Goal: Task Accomplishment & Management: Complete application form

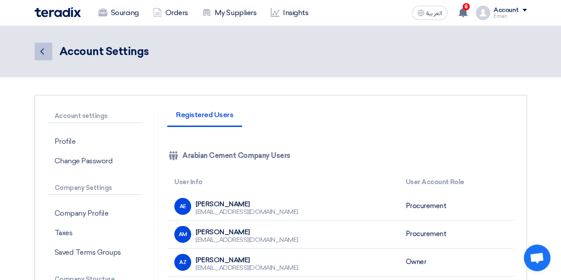
click at [39, 49] on icon "Back" at bounding box center [42, 51] width 11 height 11
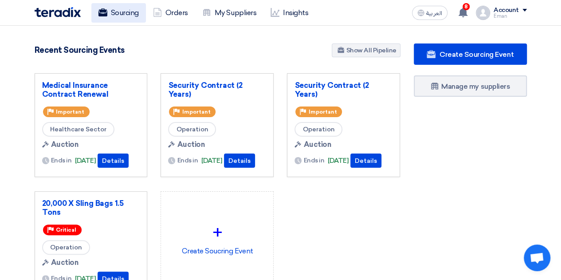
click at [125, 9] on link "Sourcing" at bounding box center [118, 13] width 55 height 20
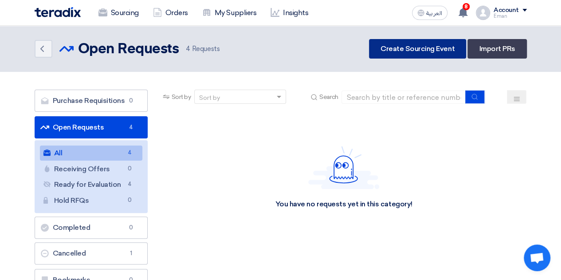
click at [423, 43] on link "Create Sourcing Event" at bounding box center [417, 49] width 97 height 20
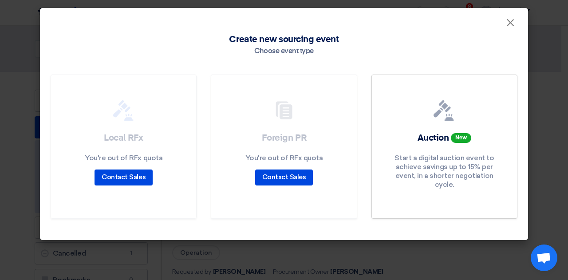
click at [127, 147] on div "Local RFx You're out of RFx quota Contact Sales" at bounding box center [124, 159] width 124 height 54
click at [127, 155] on p "You're out of RFx quota" at bounding box center [124, 157] width 78 height 9
click at [123, 181] on link "Contact Sales" at bounding box center [123, 177] width 58 height 16
click at [509, 27] on span "×" at bounding box center [509, 25] width 9 height 18
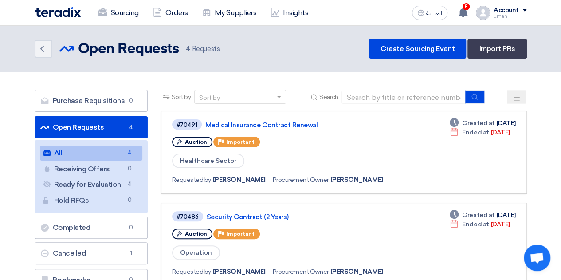
click at [528, 15] on div "Sourcing Orders My Suppliers Insights العربية ع 8 You received a new message fr…" at bounding box center [280, 12] width 505 height 25
click at [523, 13] on div "Account Eman" at bounding box center [509, 13] width 33 height 12
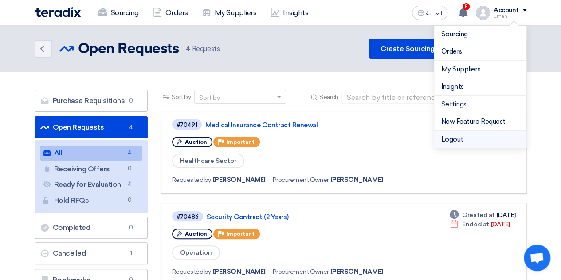
click at [466, 137] on li "Logout" at bounding box center [480, 139] width 92 height 17
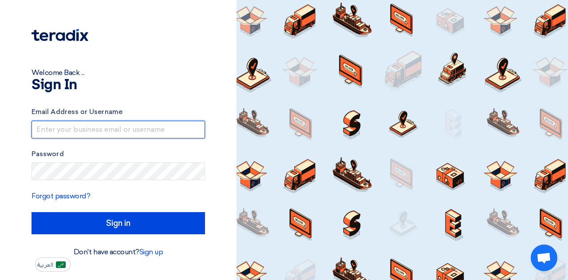
type input "[EMAIL_ADDRESS][DOMAIN_NAME]"
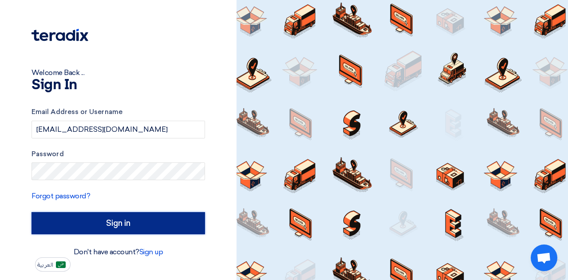
click at [91, 219] on input "Sign in" at bounding box center [117, 223] width 173 height 22
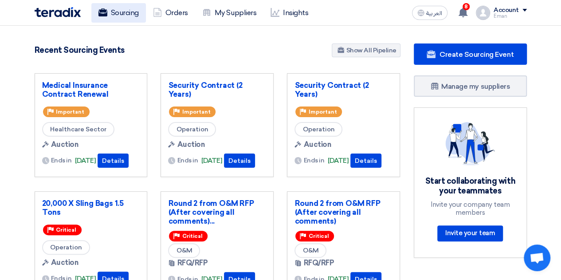
click at [125, 10] on link "Sourcing" at bounding box center [118, 13] width 55 height 20
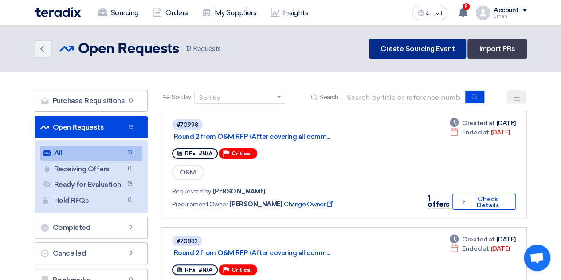
click at [434, 40] on link "Create Sourcing Event" at bounding box center [417, 49] width 97 height 20
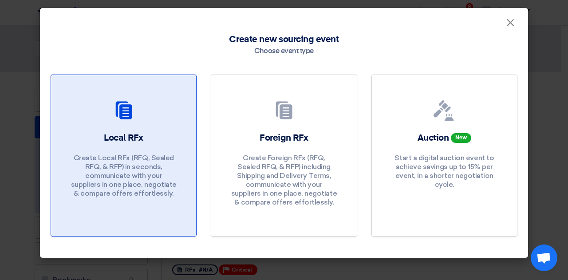
click at [95, 146] on div "Local RFx Create Local RFx (RFQ, Sealed RFQ, & RFP) in seconds, communicate wit…" at bounding box center [124, 167] width 124 height 70
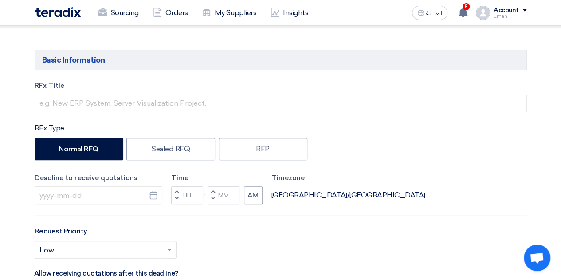
scroll to position [89, 0]
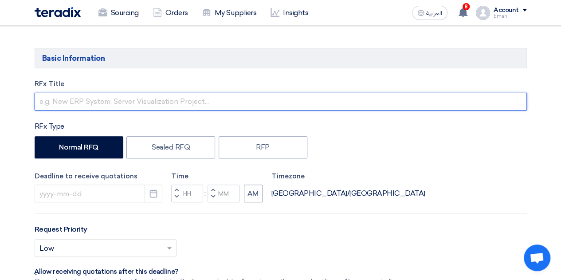
click at [149, 99] on input "text" at bounding box center [281, 102] width 492 height 18
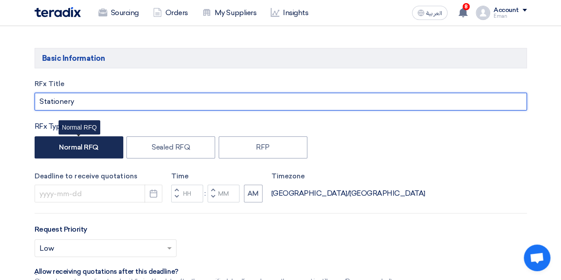
type input "Stationery"
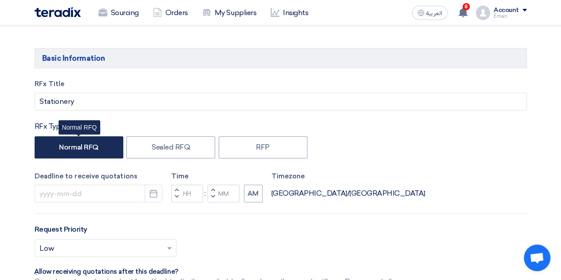
click at [89, 148] on label "Normal RFQ" at bounding box center [79, 147] width 89 height 22
click at [65, 148] on input "Normal RFQ" at bounding box center [62, 147] width 6 height 6
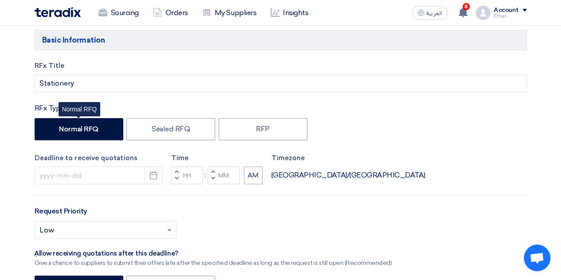
scroll to position [133, 0]
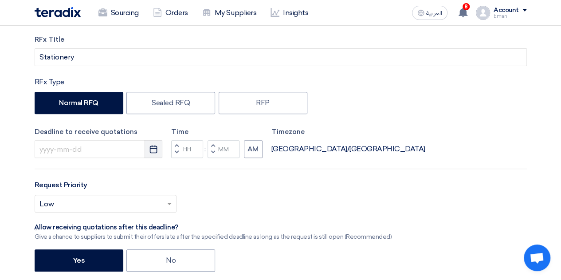
click at [153, 145] on icon "Pick a date" at bounding box center [153, 149] width 9 height 9
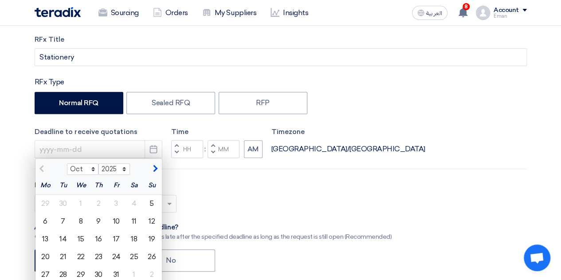
scroll to position [177, 0]
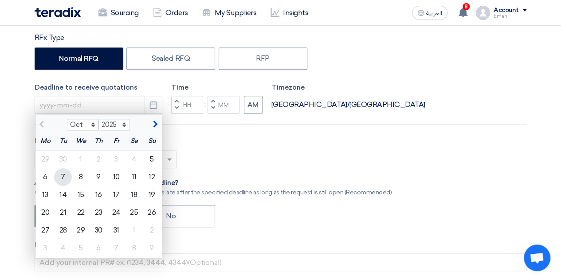
click at [64, 174] on div "7" at bounding box center [63, 177] width 18 height 18
type input "[DATE]"
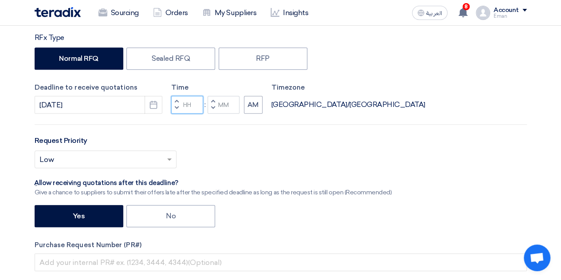
click at [195, 105] on input "Hours" at bounding box center [187, 105] width 32 height 18
type input "11"
click at [224, 104] on div "Time Increment hours 11 Decrement hours : Increment minutes Decrement minutes AM" at bounding box center [216, 97] width 91 height 31
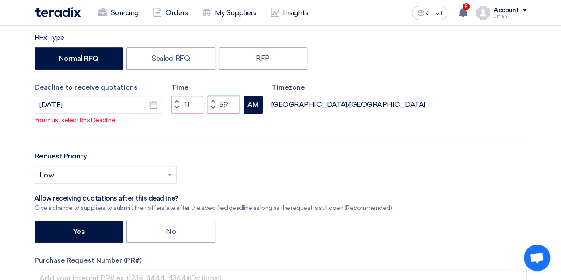
type input "59"
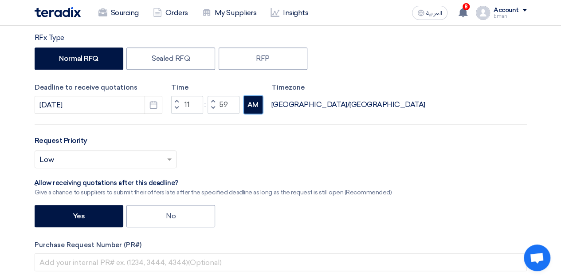
click at [248, 115] on div "RFx Title Stationery RFx Type Normal RFQ Sealed RFQ RFP Deadline to receive quo…" at bounding box center [280, 169] width 505 height 359
click at [250, 100] on button "AM" at bounding box center [253, 105] width 19 height 18
click at [274, 144] on div "Request Priority Select priority... × Low ×" at bounding box center [281, 155] width 492 height 40
click at [123, 154] on input "text" at bounding box center [100, 160] width 123 height 15
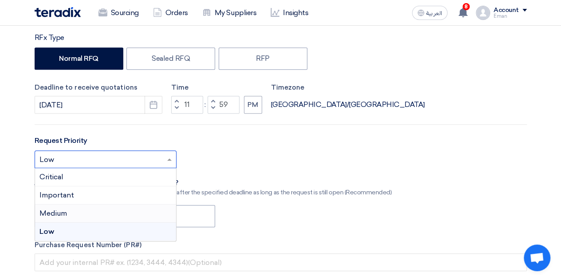
click at [98, 219] on div "Medium" at bounding box center [105, 213] width 141 height 18
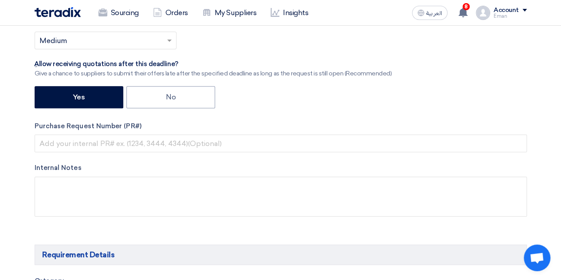
scroll to position [310, 0]
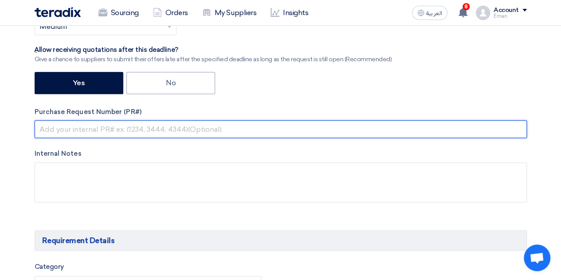
click at [78, 131] on input "text" at bounding box center [281, 129] width 492 height 18
type input "10512812"
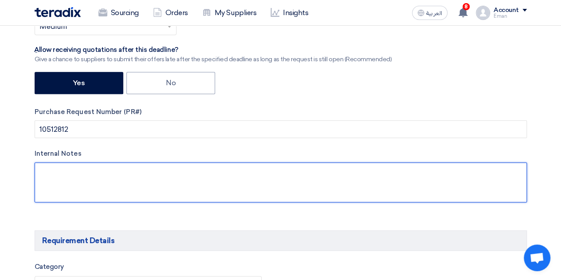
click at [105, 169] on textarea at bounding box center [281, 182] width 492 height 40
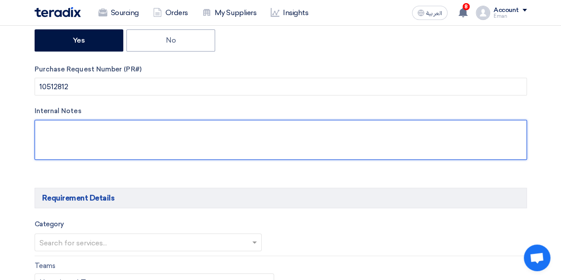
scroll to position [399, 0]
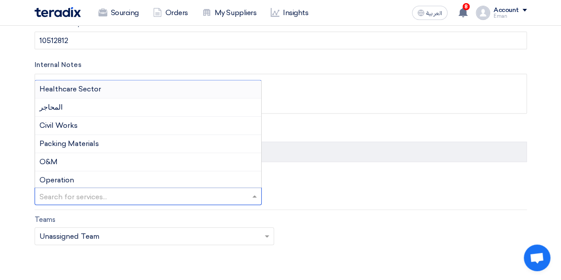
click at [101, 195] on input "text" at bounding box center [143, 197] width 208 height 15
click at [88, 142] on span "Packing Materials" at bounding box center [68, 142] width 59 height 8
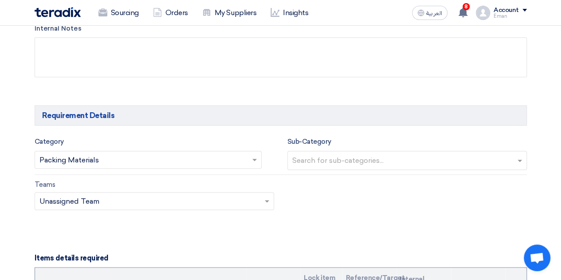
scroll to position [532, 0]
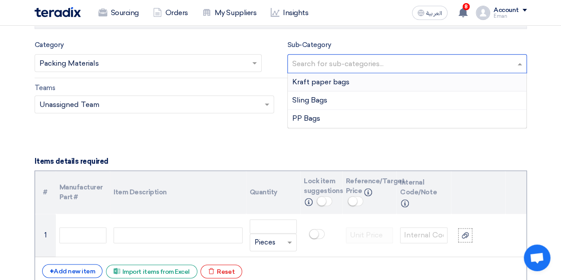
click at [336, 64] on input "text" at bounding box center [408, 64] width 232 height 15
click at [327, 119] on div "PP Bags" at bounding box center [407, 119] width 239 height 18
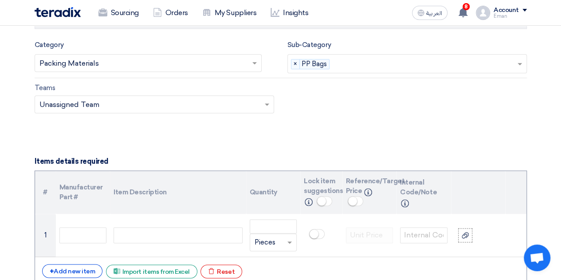
click at [111, 99] on input "text" at bounding box center [149, 105] width 221 height 15
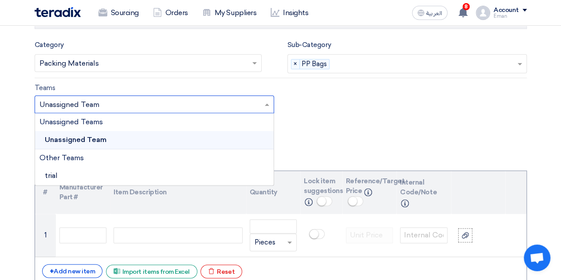
click at [75, 141] on span "Unassigned Team" at bounding box center [76, 139] width 62 height 8
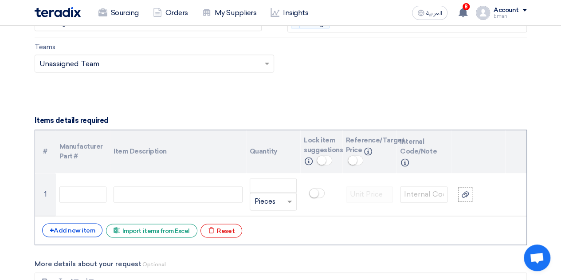
scroll to position [621, 0]
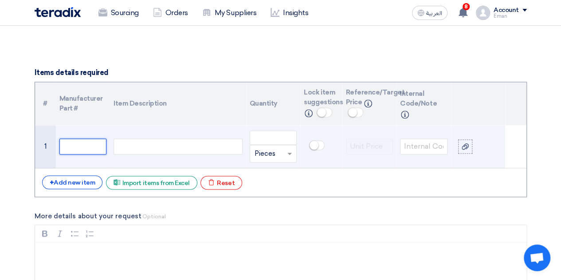
click at [96, 145] on input "text" at bounding box center [82, 146] width 47 height 16
click at [140, 146] on div at bounding box center [178, 146] width 129 height 16
click at [290, 133] on input "number" at bounding box center [273, 137] width 47 height 14
type input "100"
click at [339, 125] on td at bounding box center [321, 146] width 42 height 43
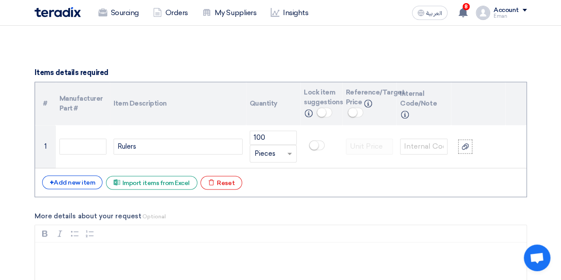
click at [345, 177] on div "+ Add new item Excel file Import items from Excel Excel file Reset" at bounding box center [280, 182] width 477 height 14
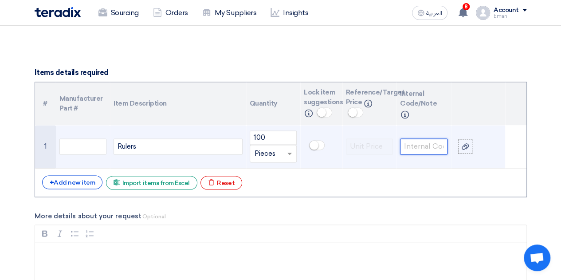
click at [427, 141] on input "text" at bounding box center [423, 146] width 47 height 16
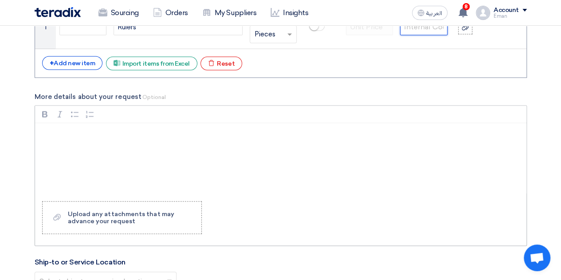
scroll to position [754, 0]
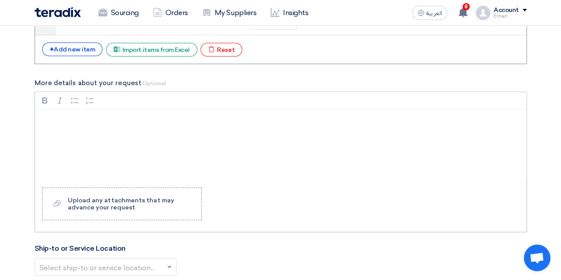
click at [88, 109] on div "Rich Text Editor, main" at bounding box center [280, 144] width 491 height 71
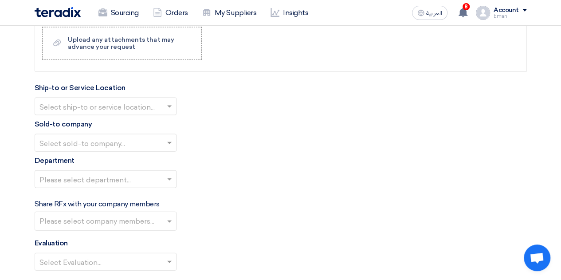
scroll to position [931, 0]
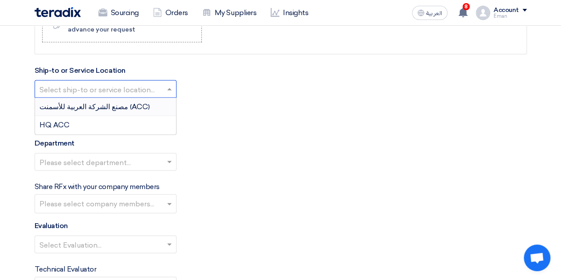
click at [168, 86] on span at bounding box center [170, 89] width 11 height 11
click at [131, 117] on div "HQ ACC" at bounding box center [105, 125] width 141 height 18
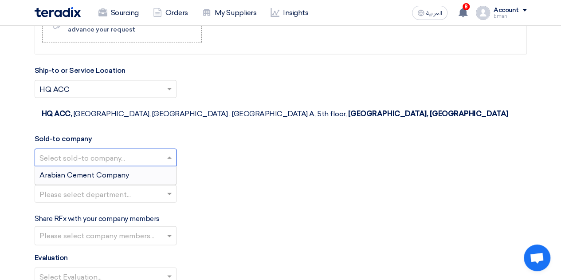
click at [166, 152] on span at bounding box center [170, 157] width 11 height 11
click at [141, 166] on div "Arabian Cement Company" at bounding box center [105, 175] width 141 height 18
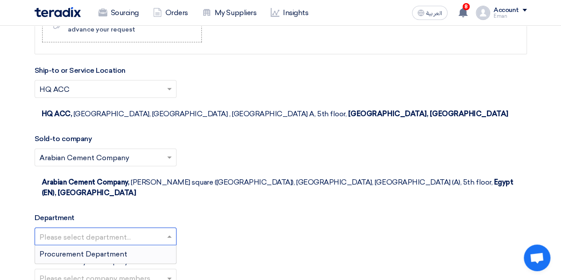
click at [157, 230] on input "text" at bounding box center [100, 237] width 123 height 15
click at [134, 256] on label "Share RFx with your company members" at bounding box center [97, 261] width 125 height 11
click at [144, 230] on input "text" at bounding box center [100, 237] width 123 height 15
click at [134, 245] on div "Procurement Department" at bounding box center [105, 254] width 141 height 18
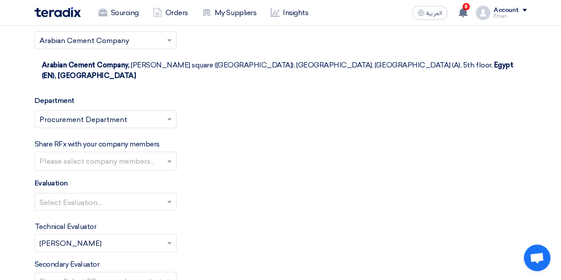
scroll to position [1064, 0]
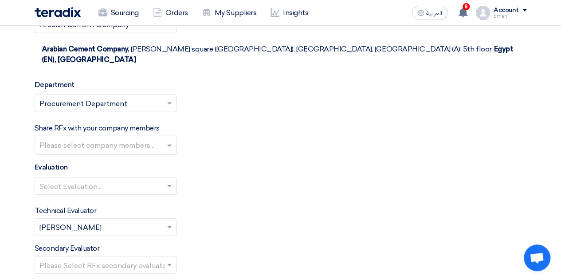
click at [114, 139] on input "text" at bounding box center [106, 146] width 134 height 15
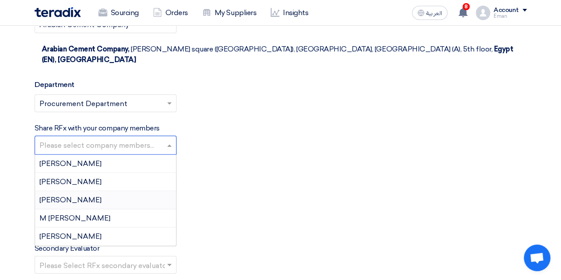
click at [70, 196] on span "[PERSON_NAME]" at bounding box center [70, 200] width 62 height 8
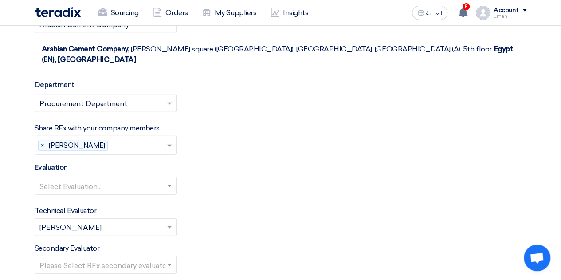
click at [86, 180] on input "text" at bounding box center [100, 187] width 123 height 15
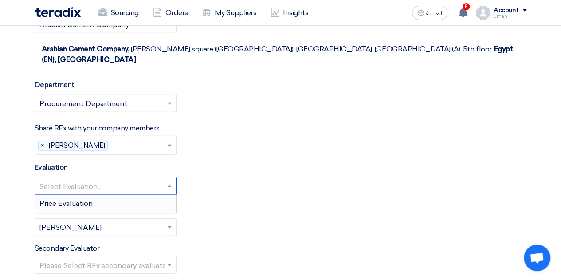
click at [72, 199] on span "Price Evaluation" at bounding box center [65, 203] width 53 height 8
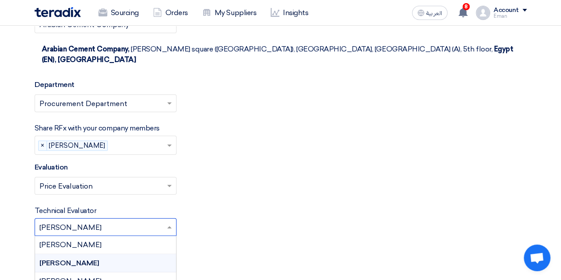
click at [114, 221] on input "text" at bounding box center [100, 228] width 123 height 15
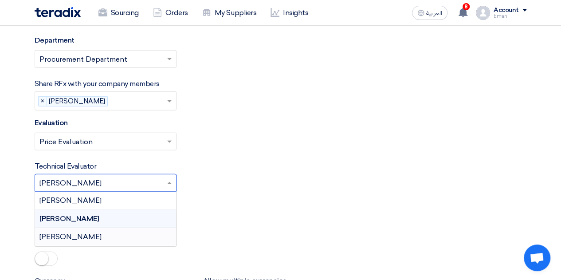
click at [102, 232] on span "[PERSON_NAME]" at bounding box center [70, 236] width 62 height 8
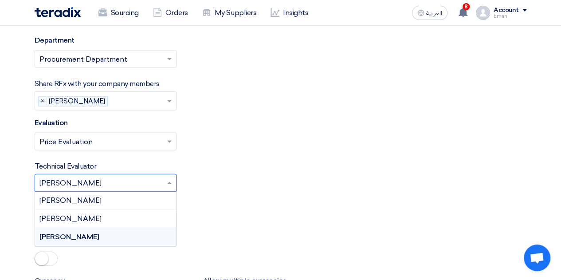
click at [126, 176] on input "text" at bounding box center [100, 183] width 123 height 15
click at [109, 210] on div "[PERSON_NAME]" at bounding box center [105, 219] width 141 height 18
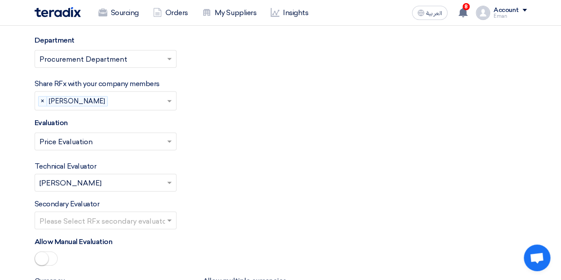
click at [111, 214] on input "text" at bounding box center [100, 221] width 123 height 15
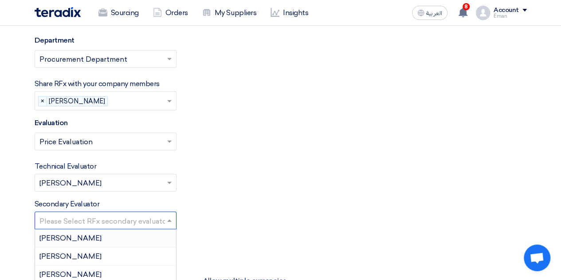
click at [107, 229] on div "[PERSON_NAME]" at bounding box center [105, 238] width 141 height 18
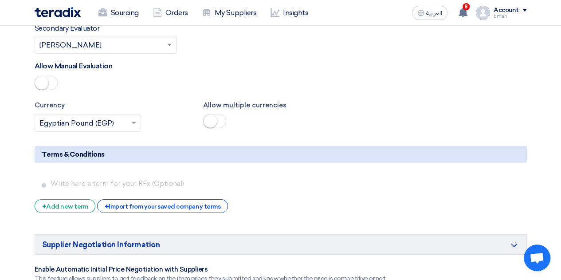
scroll to position [1286, 0]
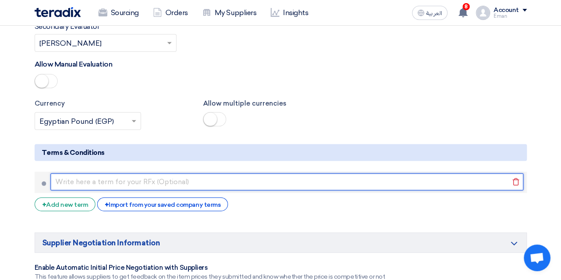
click at [86, 173] on input "text" at bounding box center [287, 181] width 473 height 17
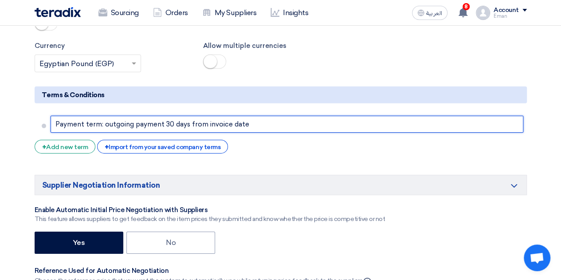
scroll to position [1419, 0]
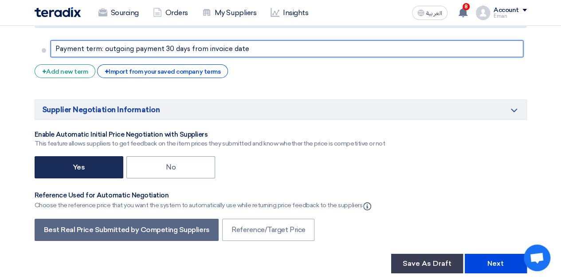
type input "Payment term: outgoing payment 30 days from invoice date"
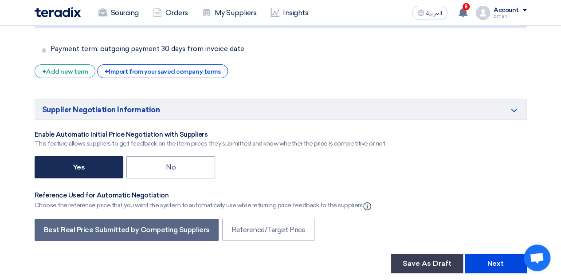
click at [92, 156] on label "Yes" at bounding box center [79, 167] width 89 height 22
click at [78, 164] on input "Yes" at bounding box center [76, 167] width 6 height 6
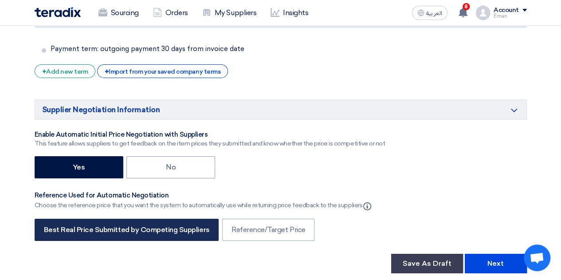
click at [107, 219] on label "Best Real Price Submitted by Competing Suppliers" at bounding box center [127, 230] width 184 height 22
click at [129, 219] on label "Best Real Price Submitted by Competing Suppliers" at bounding box center [127, 230] width 184 height 22
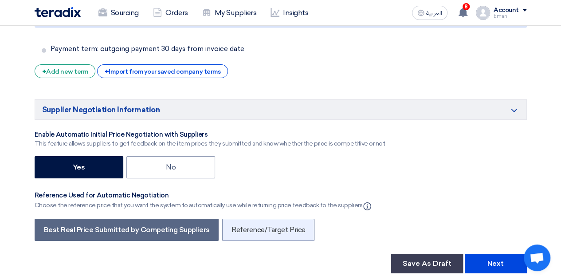
click at [247, 219] on label "Reference/Target Price" at bounding box center [268, 230] width 92 height 22
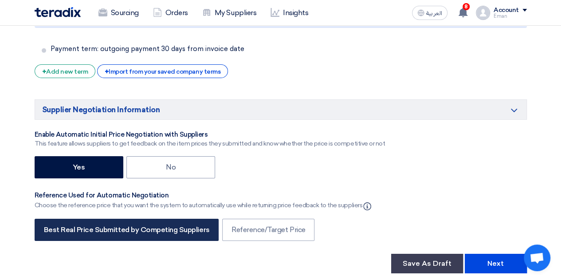
click at [160, 219] on label "Best Real Price Submitted by Competing Suppliers" at bounding box center [127, 230] width 184 height 22
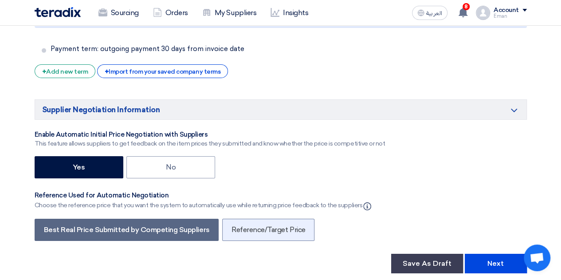
click at [250, 219] on label "Reference/Target Price" at bounding box center [268, 230] width 92 height 22
click at [278, 219] on label "Reference/Target Price" at bounding box center [268, 230] width 92 height 22
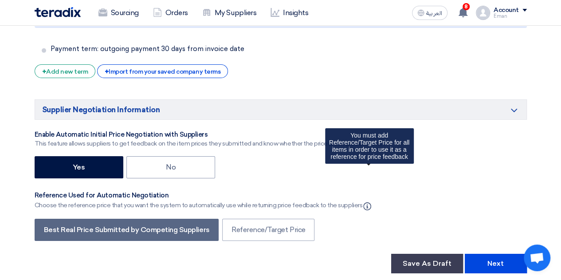
click at [369, 202] on icon "Info" at bounding box center [367, 206] width 8 height 8
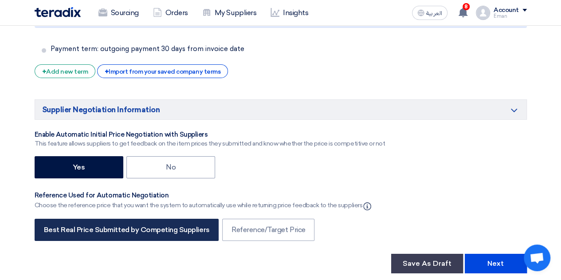
click at [180, 219] on label "Best Real Price Submitted by Competing Suppliers" at bounding box center [127, 230] width 184 height 22
click at [167, 219] on label "Best Real Price Submitted by Competing Suppliers" at bounding box center [127, 230] width 184 height 22
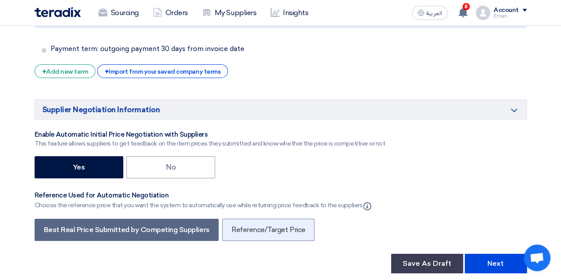
click at [270, 219] on label "Reference/Target Price" at bounding box center [268, 230] width 92 height 22
click at [227, 219] on label "Reference/Target Price" at bounding box center [268, 230] width 92 height 22
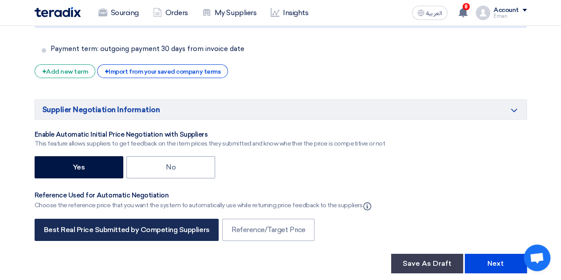
click at [174, 219] on label "Best Real Price Submitted by Competing Suppliers" at bounding box center [127, 230] width 184 height 22
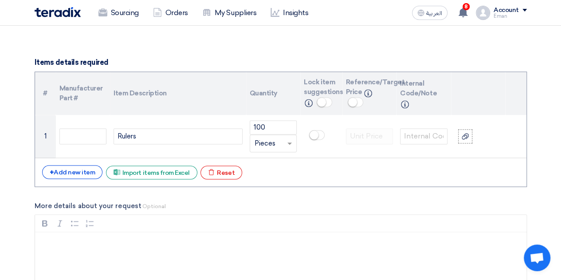
scroll to position [576, 0]
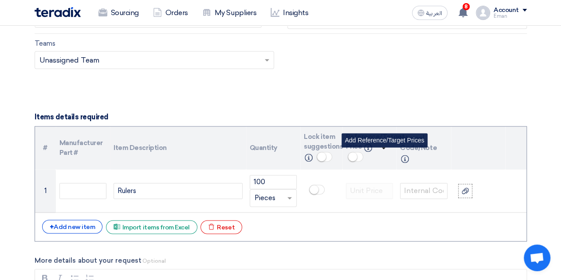
click at [357, 152] on small at bounding box center [352, 156] width 9 height 9
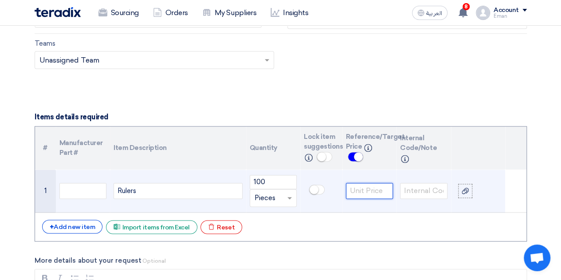
click at [380, 189] on input "number" at bounding box center [369, 191] width 47 height 16
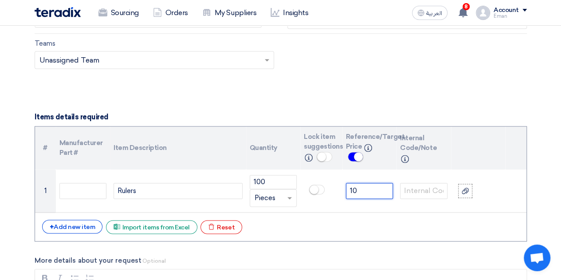
type input "10"
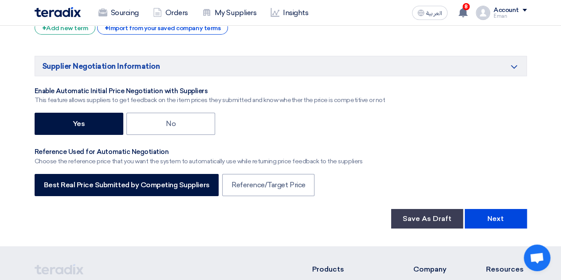
scroll to position [1463, 0]
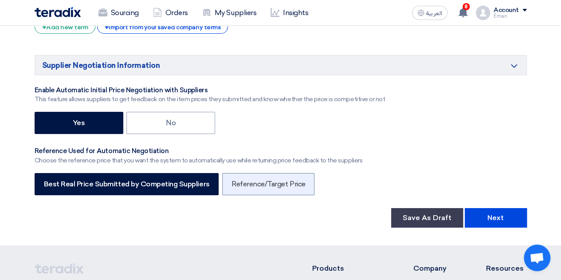
click at [277, 173] on label "Reference/Target Price" at bounding box center [268, 184] width 92 height 22
click at [237, 180] on input "Reference/Target Price" at bounding box center [234, 183] width 6 height 6
radio input "true"
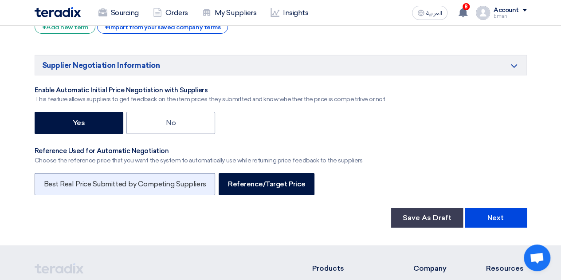
click at [192, 173] on label "Best Real Price Submitted by Competing Suppliers" at bounding box center [125, 184] width 181 height 22
click at [50, 180] on input "Best Real Price Submitted by Competing Suppliers" at bounding box center [47, 183] width 6 height 6
radio input "true"
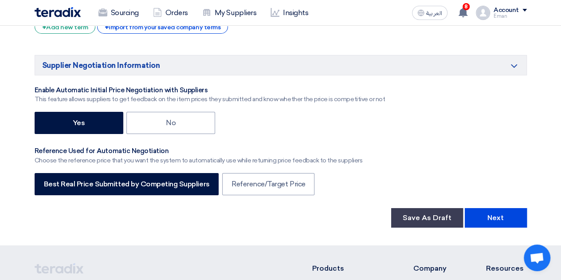
scroll to position [1552, 0]
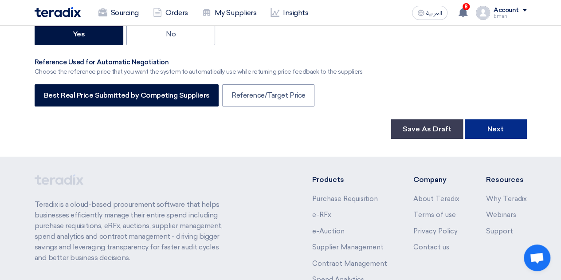
click at [507, 119] on button "Next" at bounding box center [496, 129] width 62 height 20
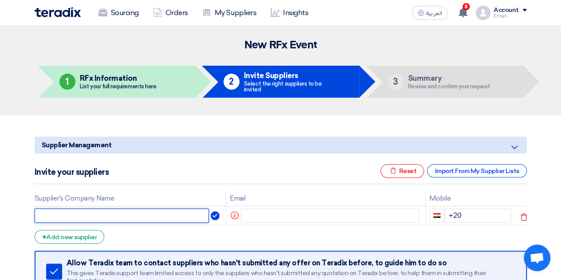
click at [148, 209] on input "text" at bounding box center [122, 215] width 175 height 14
